Goal: Transaction & Acquisition: Purchase product/service

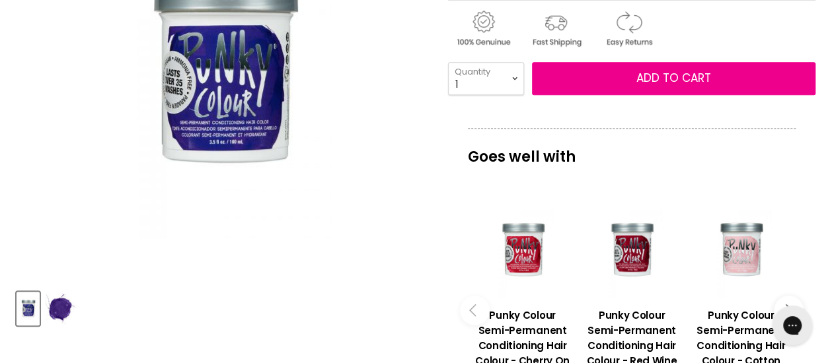
scroll to position [396, 0]
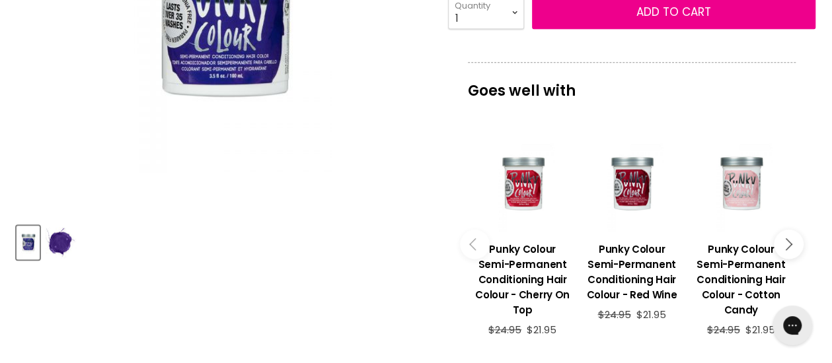
click at [57, 250] on img "Product thumbnails" at bounding box center [60, 242] width 31 height 31
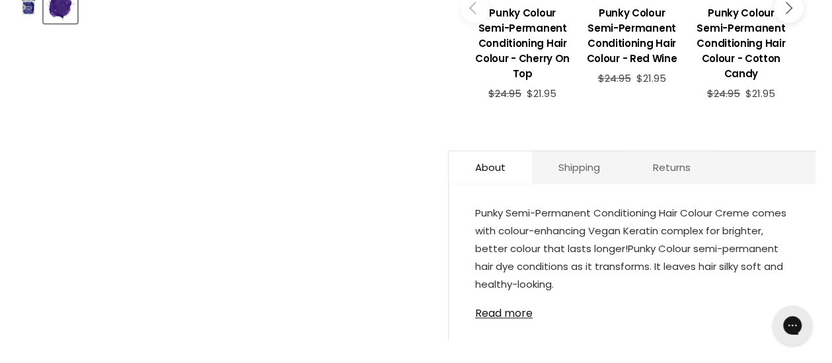
scroll to position [660, 0]
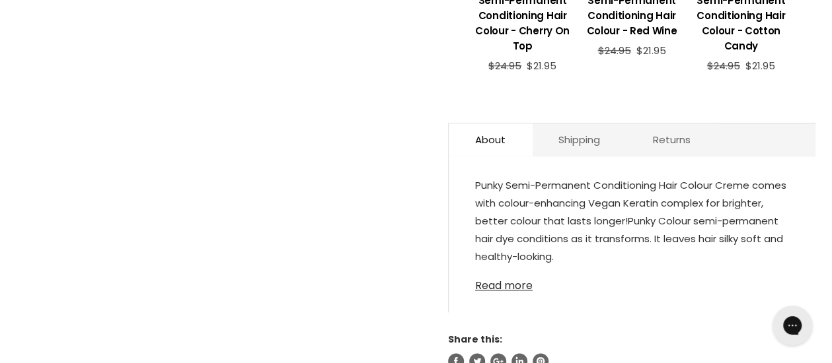
click at [495, 284] on link "Read more" at bounding box center [632, 282] width 314 height 20
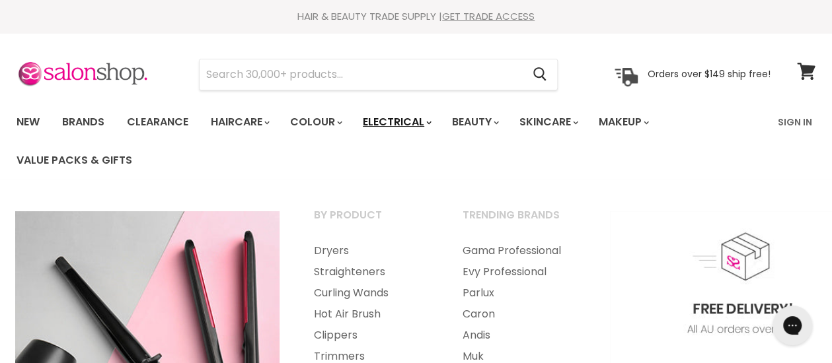
scroll to position [0, 0]
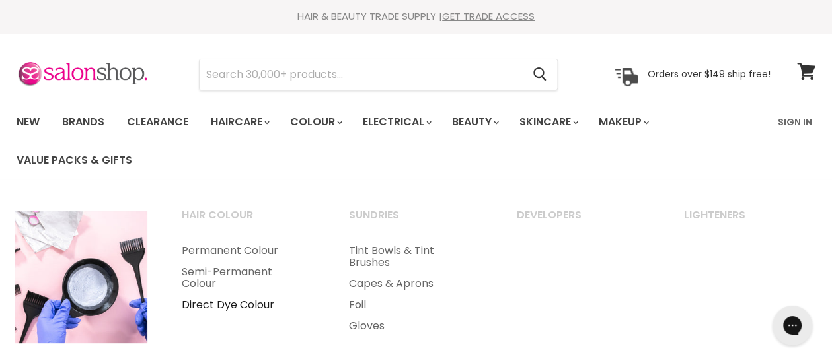
click at [244, 307] on link "Direct Dye Colour" at bounding box center [247, 305] width 164 height 21
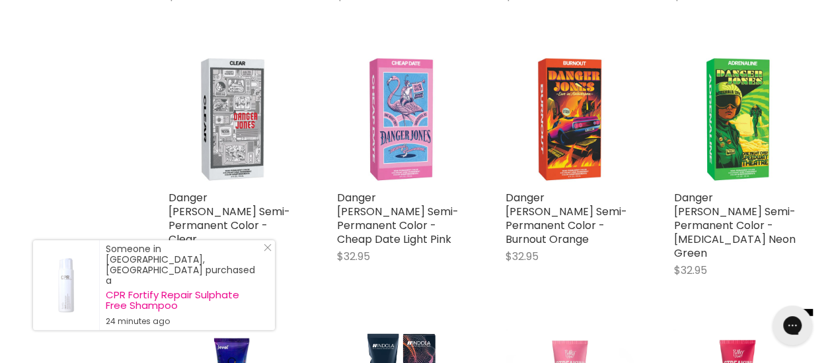
scroll to position [1717, 0]
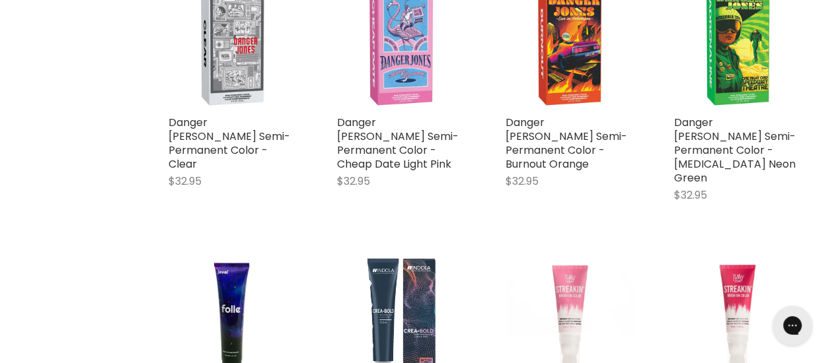
click at [413, 254] on img "Main content" at bounding box center [400, 318] width 87 height 129
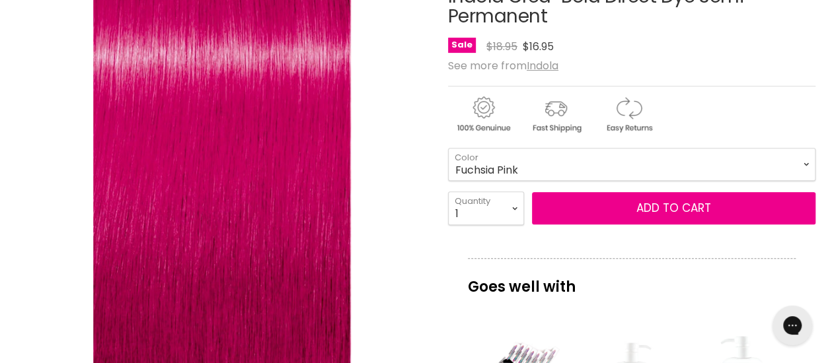
scroll to position [264, 0]
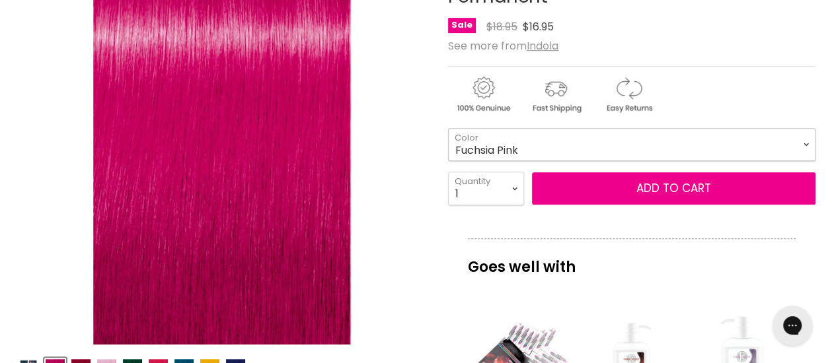
click at [536, 150] on select "Fuchsia Pink Bright Red Pastel Lavender True Pink Turquoise Blue Indigo Blue Ca…" at bounding box center [631, 144] width 367 height 33
click at [448, 128] on select "Fuchsia Pink Bright Red Pastel Lavender True Pink Turquoise Blue Indigo Blue Ca…" at bounding box center [631, 144] width 367 height 33
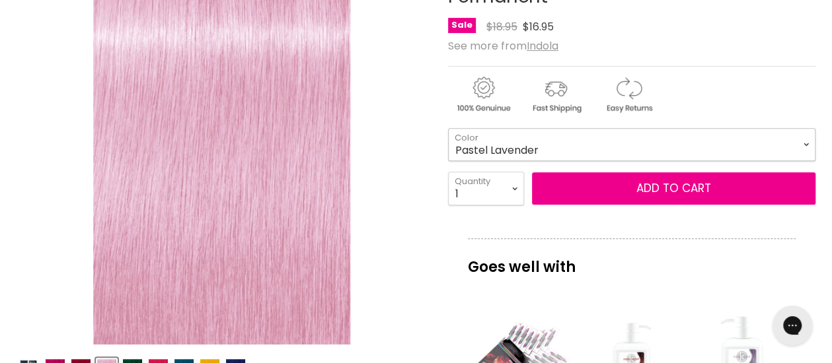
click at [528, 149] on select "Fuchsia Pink Bright Red Pastel Lavender True Pink Turquoise Blue Indigo Blue Ca…" at bounding box center [631, 144] width 367 height 33
click at [448, 128] on select "Fuchsia Pink Bright Red Pastel Lavender True Pink Turquoise Blue Indigo Blue Ca…" at bounding box center [631, 144] width 367 height 33
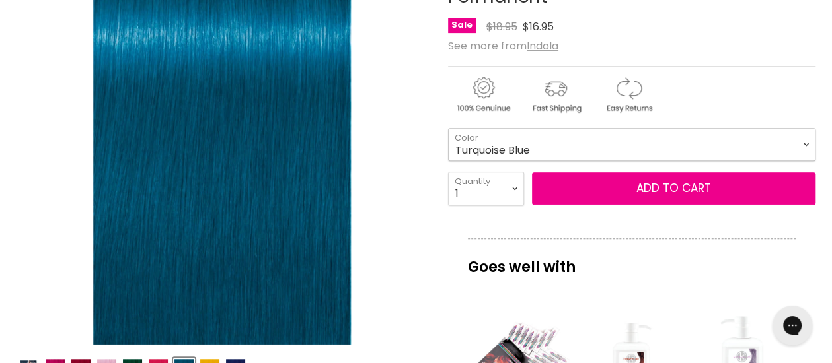
click at [537, 141] on select "Fuchsia Pink Bright Red Pastel Lavender True Pink Turquoise Blue Indigo Blue Ca…" at bounding box center [631, 144] width 367 height 33
click at [448, 128] on select "Fuchsia Pink Bright Red Pastel Lavender True Pink Turquoise Blue Indigo Blue Ca…" at bounding box center [631, 144] width 367 height 33
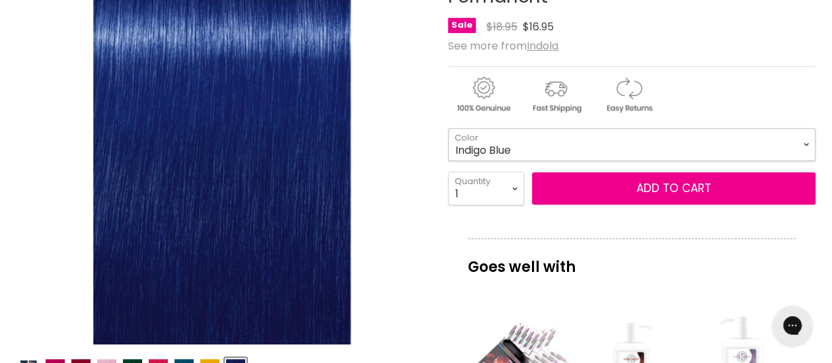
click at [528, 143] on select "Fuchsia Pink Bright Red Pastel Lavender True Pink Turquoise Blue Indigo Blue Ca…" at bounding box center [631, 144] width 367 height 33
click at [448, 128] on select "Fuchsia Pink Bright Red Pastel Lavender True Pink Turquoise Blue Indigo Blue Ca…" at bounding box center [631, 144] width 367 height 33
select select "Teal Green"
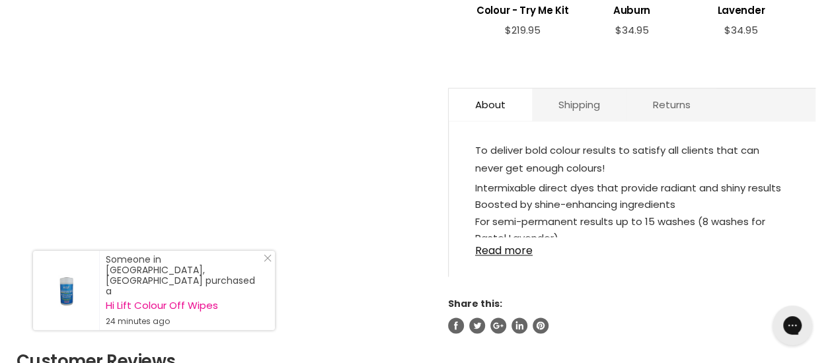
scroll to position [727, 0]
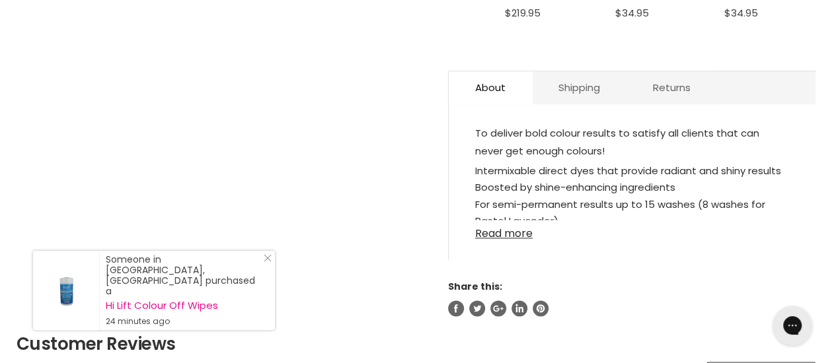
click at [507, 232] on link "Read more" at bounding box center [632, 230] width 314 height 20
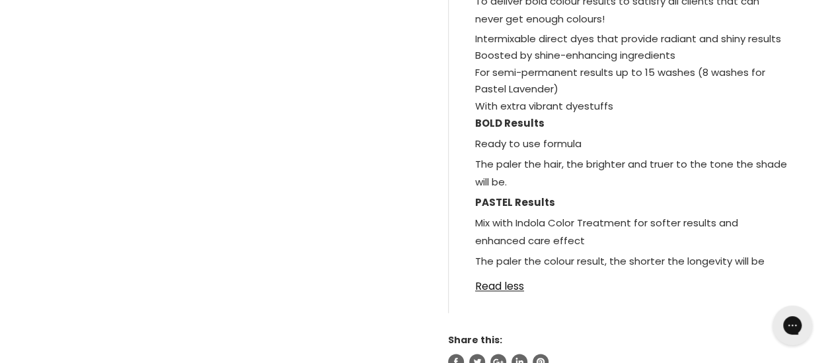
scroll to position [793, 0]
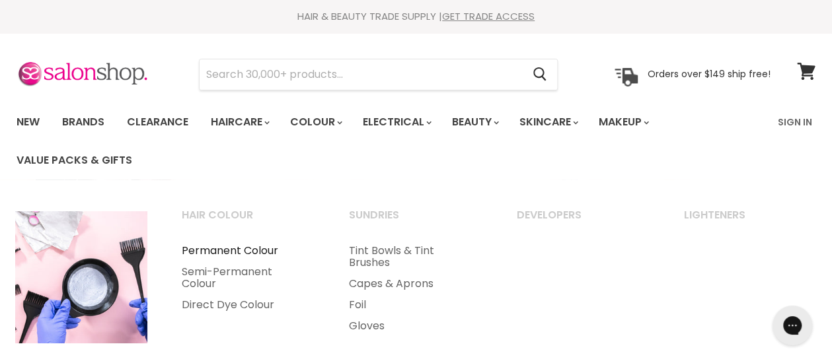
click at [252, 252] on link "Permanent Colour" at bounding box center [247, 250] width 164 height 21
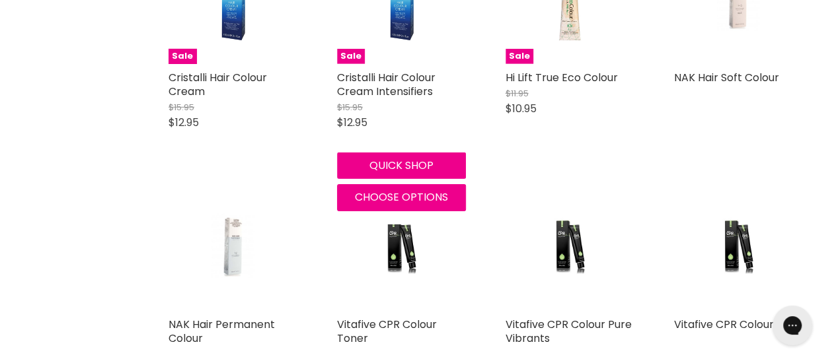
scroll to position [2048, 0]
